Goal: Information Seeking & Learning: Check status

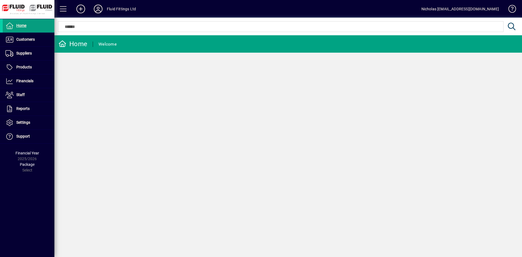
click at [243, 29] on input "text" at bounding box center [280, 26] width 437 height 7
click at [40, 39] on span at bounding box center [29, 39] width 52 height 13
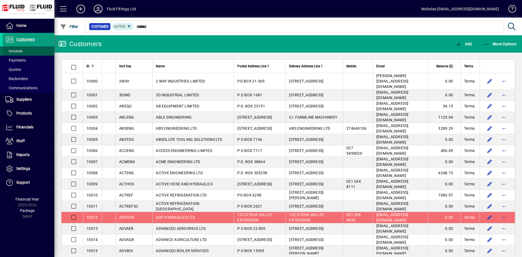
click at [40, 50] on span at bounding box center [29, 51] width 52 height 13
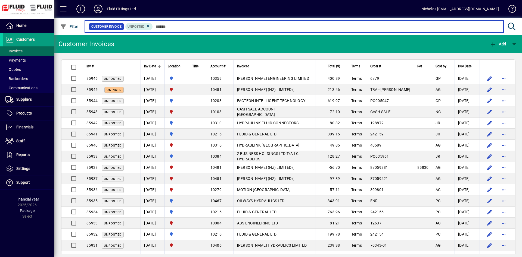
click at [207, 25] on input "text" at bounding box center [326, 27] width 346 height 8
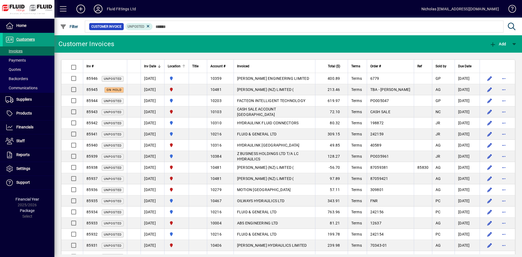
click at [189, 66] on th "Location" at bounding box center [176, 66] width 24 height 13
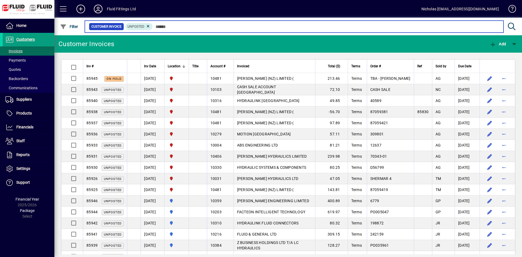
click at [258, 26] on input "text" at bounding box center [326, 27] width 346 height 8
click at [178, 26] on input "text" at bounding box center [326, 27] width 346 height 8
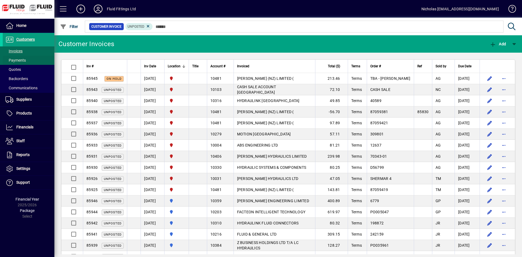
click at [36, 58] on span at bounding box center [29, 60] width 52 height 13
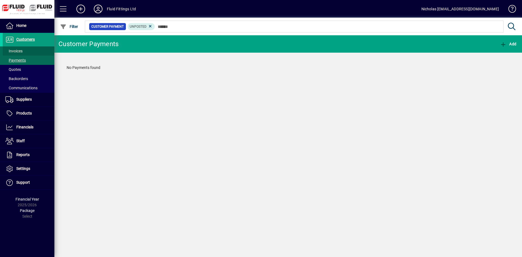
click at [34, 50] on span at bounding box center [29, 51] width 52 height 13
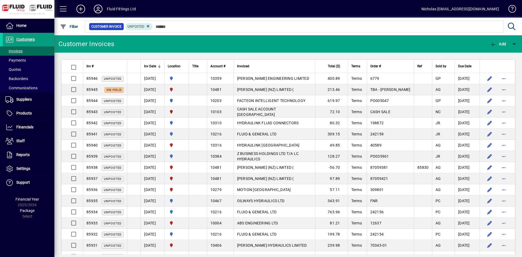
click at [185, 65] on div "Location" at bounding box center [177, 66] width 18 height 6
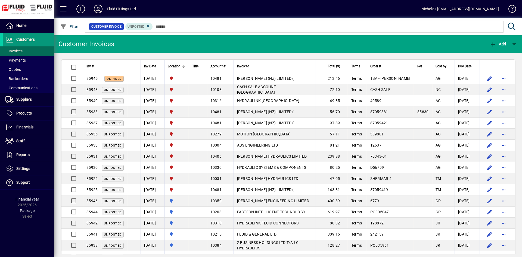
click at [43, 40] on span at bounding box center [29, 39] width 52 height 13
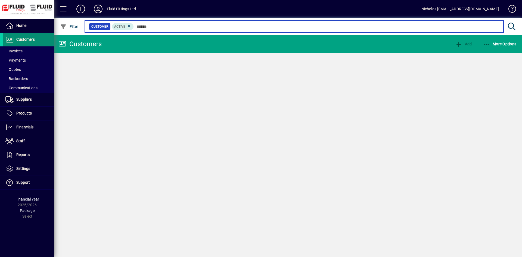
click at [179, 28] on input "text" at bounding box center [316, 27] width 365 height 8
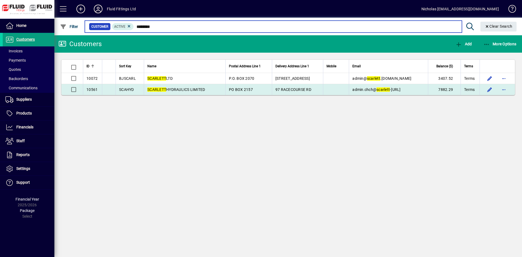
type input "********"
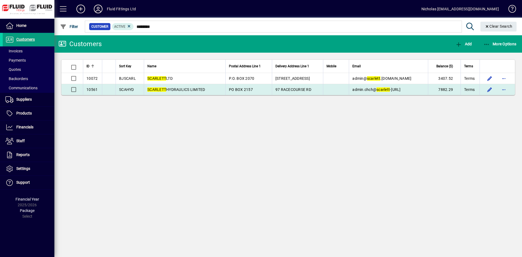
click at [185, 90] on span "SCARLETT HYDRAULICS LIMITED" at bounding box center [176, 89] width 58 height 4
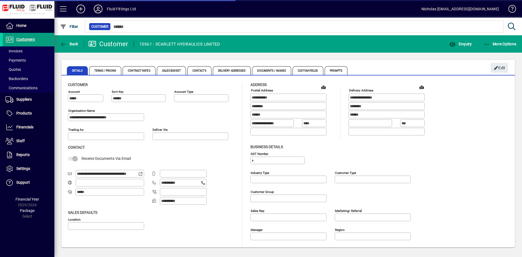
type input "**********"
type input "*******"
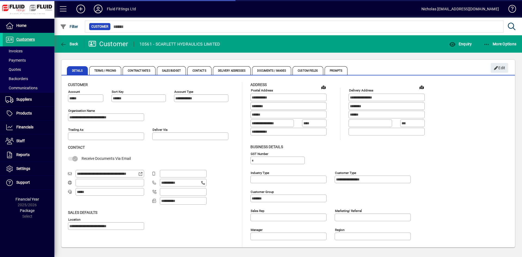
type input "**********"
click at [461, 45] on span "Enquiry" at bounding box center [460, 44] width 23 height 4
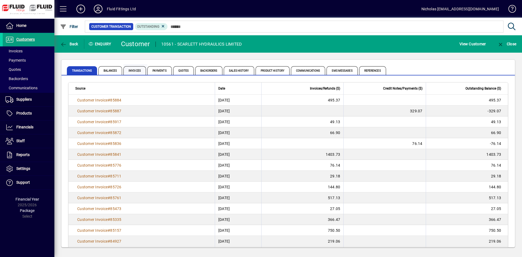
click at [136, 67] on span "Invoices" at bounding box center [134, 70] width 23 height 9
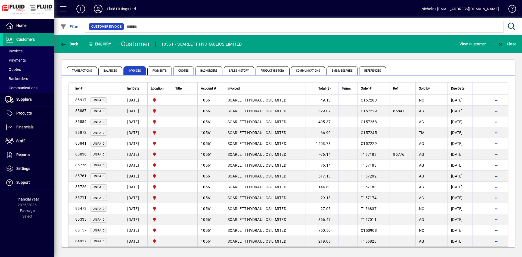
click at [293, 22] on div at bounding box center [317, 21] width 467 height 6
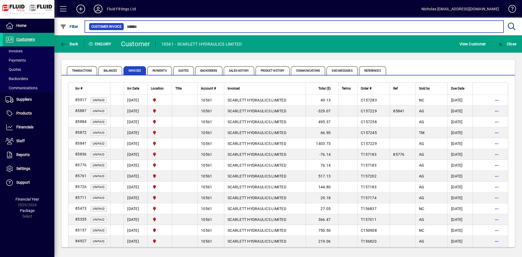
click at [295, 27] on input "text" at bounding box center [311, 27] width 375 height 8
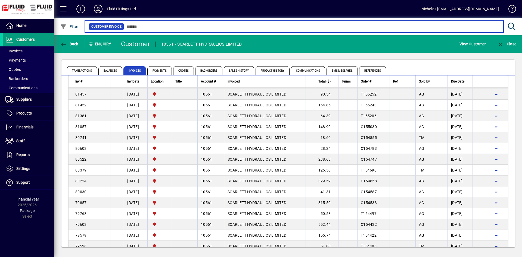
scroll to position [416, 0]
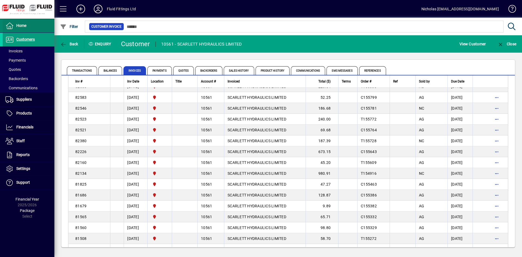
click at [31, 24] on span at bounding box center [29, 25] width 52 height 13
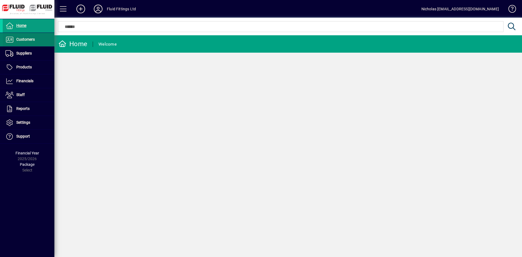
click at [35, 41] on span "Customers" at bounding box center [25, 39] width 18 height 4
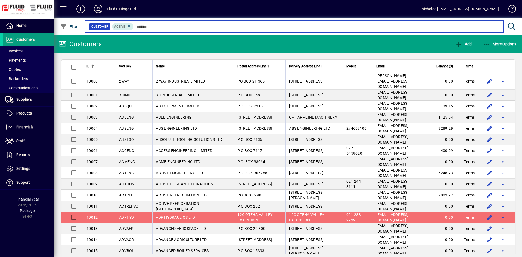
click at [167, 29] on input "text" at bounding box center [316, 27] width 365 height 8
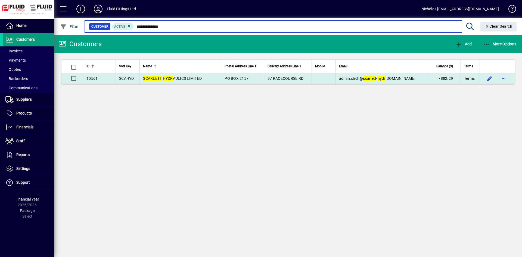
type input "**********"
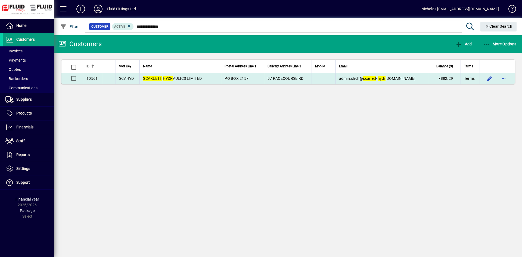
click at [204, 77] on td "SCARLETT HYDR AULICS LIMITED" at bounding box center [180, 78] width 82 height 11
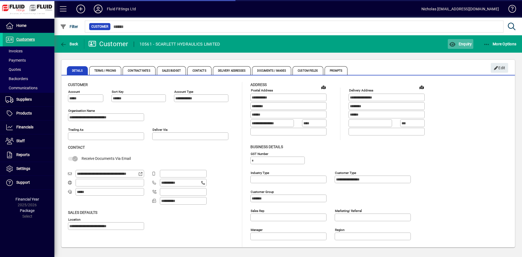
type input "**********"
click at [461, 41] on span "button" at bounding box center [460, 43] width 25 height 13
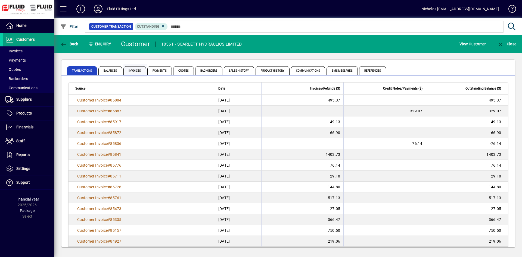
click at [139, 71] on span "Invoices" at bounding box center [134, 70] width 23 height 9
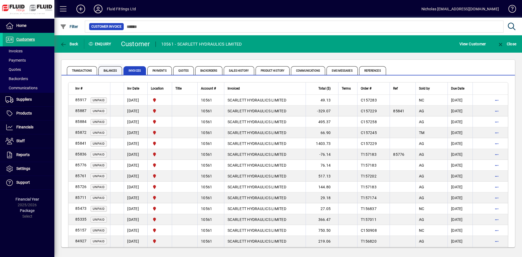
click at [112, 67] on span "Balances" at bounding box center [110, 70] width 24 height 9
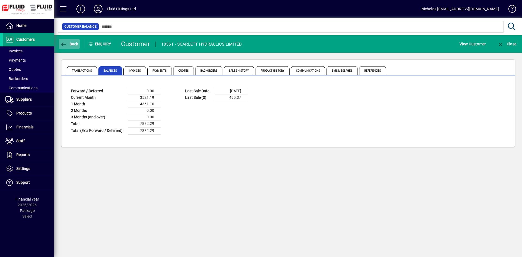
click at [74, 45] on span "Back" at bounding box center [69, 44] width 18 height 4
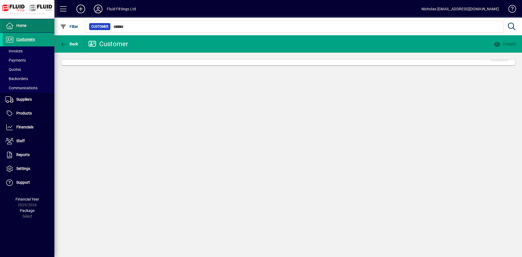
click at [39, 26] on span at bounding box center [29, 25] width 52 height 13
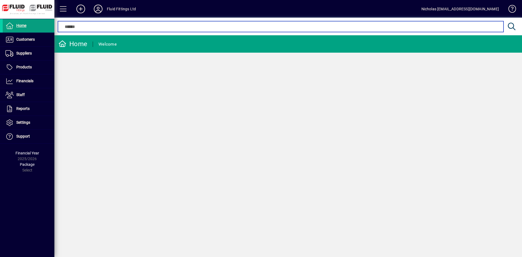
click at [283, 28] on input "text" at bounding box center [280, 26] width 437 height 7
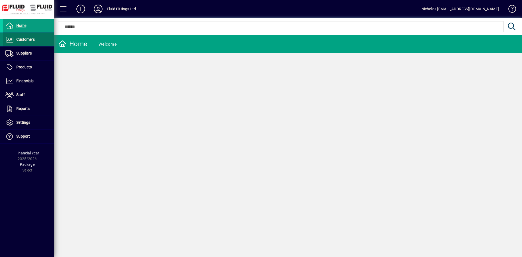
click at [17, 39] on span "Customers" at bounding box center [25, 39] width 18 height 4
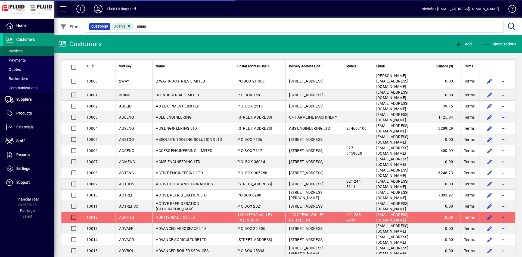
click at [28, 50] on span at bounding box center [29, 51] width 52 height 13
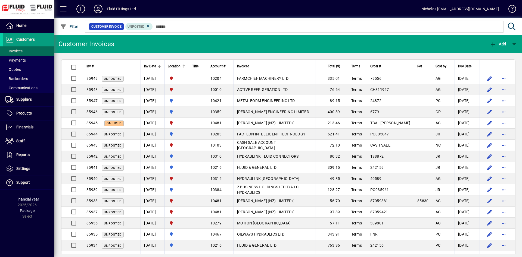
click at [185, 65] on div at bounding box center [183, 66] width 3 height 3
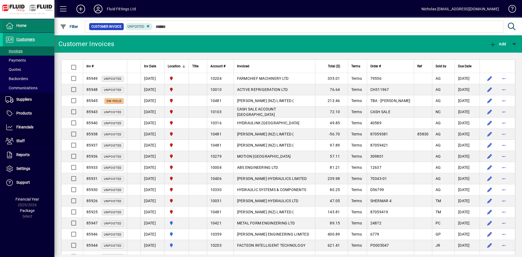
click at [27, 23] on span at bounding box center [29, 25] width 52 height 13
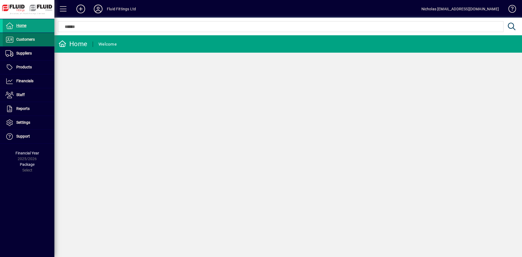
click at [23, 34] on span at bounding box center [29, 39] width 52 height 13
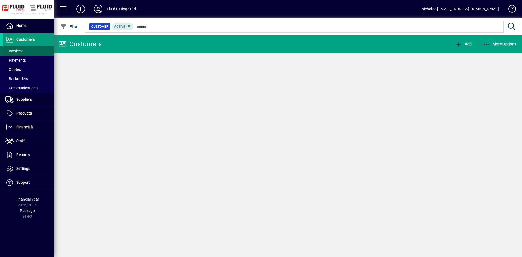
click at [32, 53] on span at bounding box center [29, 51] width 52 height 13
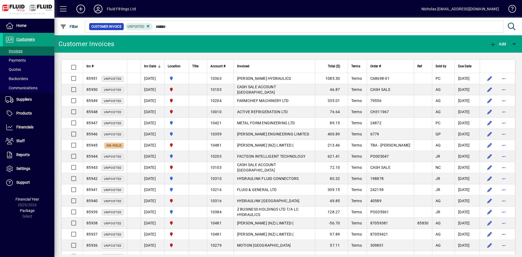
click at [235, 21] on div at bounding box center [317, 21] width 467 height 6
click at [185, 65] on div at bounding box center [183, 66] width 3 height 3
click at [184, 65] on div at bounding box center [183, 66] width 2 height 2
